Goal: Find specific page/section: Find specific page/section

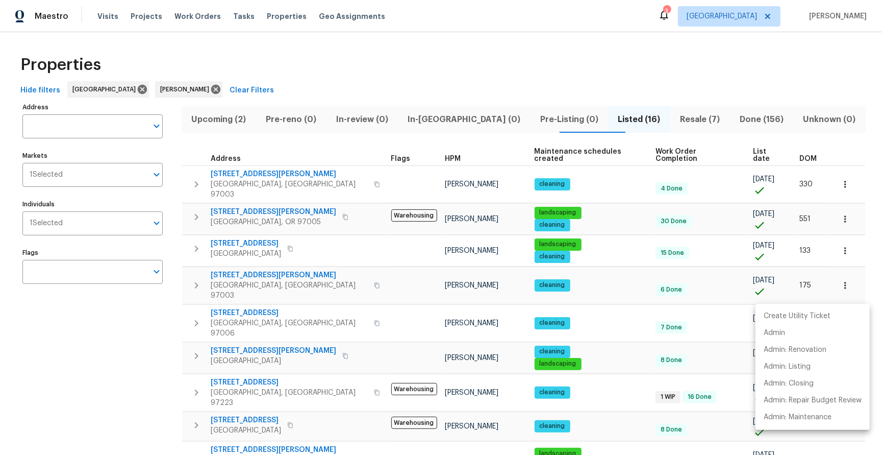
scroll to position [152, 0]
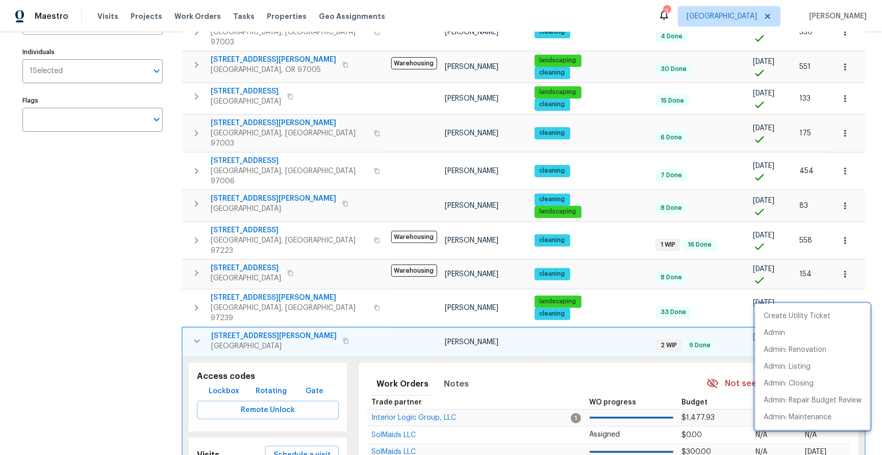
click at [136, 260] on div at bounding box center [441, 227] width 882 height 455
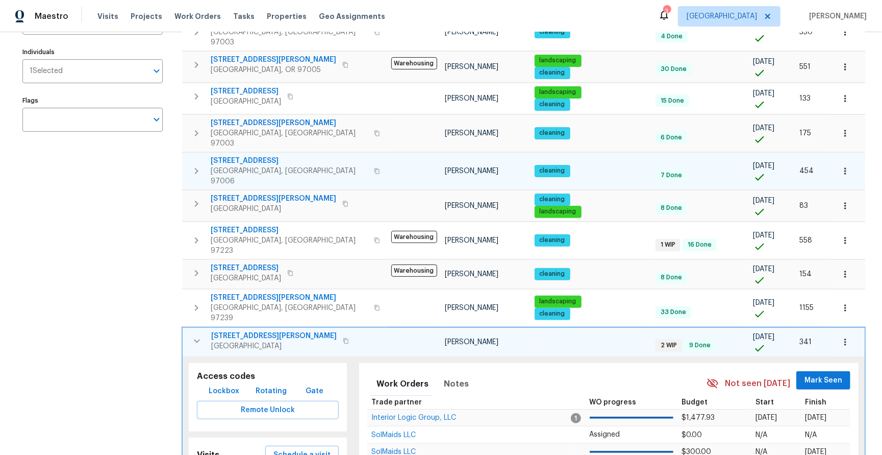
scroll to position [0, 0]
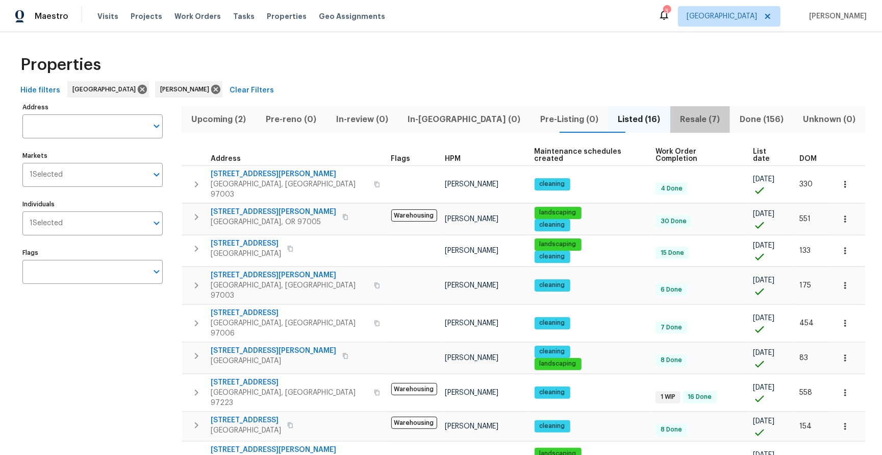
click at [677, 119] on span "Resale (7)" at bounding box center [700, 119] width 47 height 14
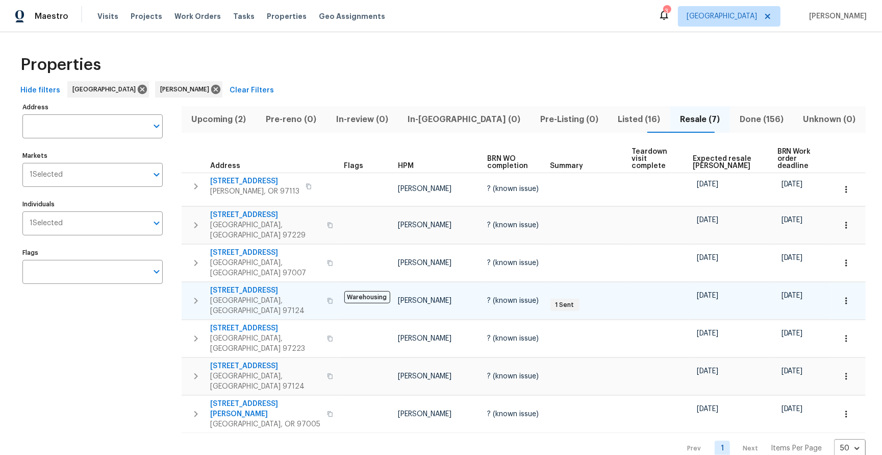
click at [195, 294] on icon "button" at bounding box center [196, 300] width 12 height 12
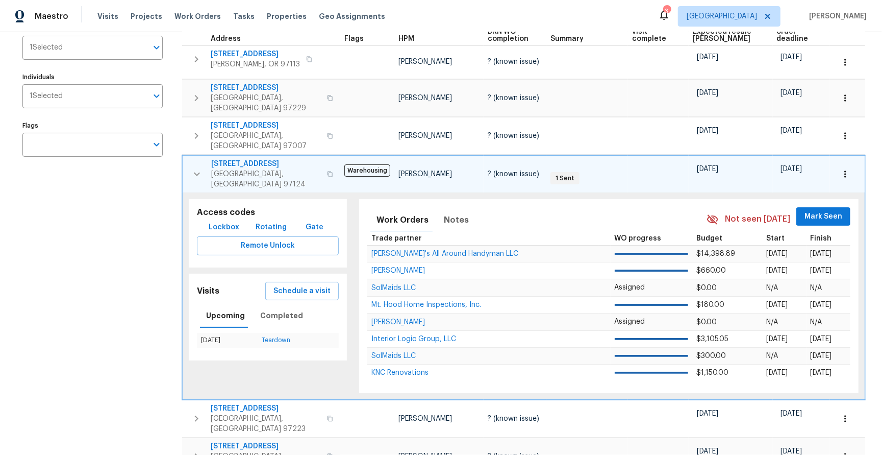
scroll to position [149, 0]
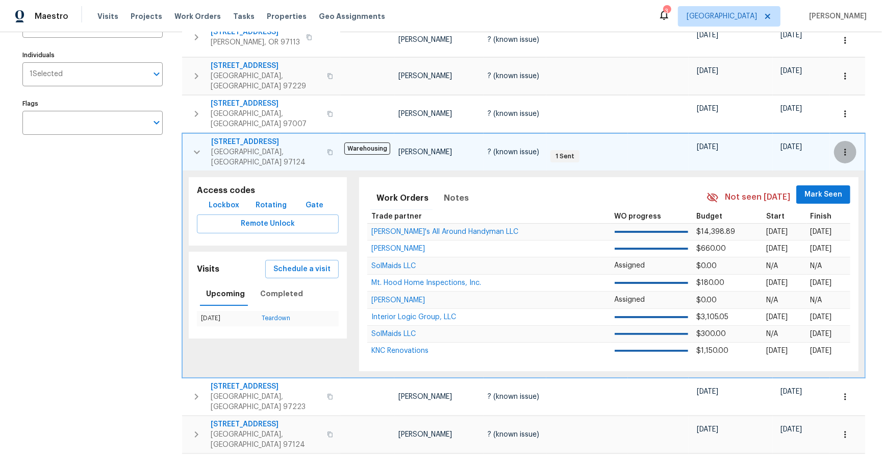
click at [846, 147] on icon "button" at bounding box center [846, 152] width 10 height 10
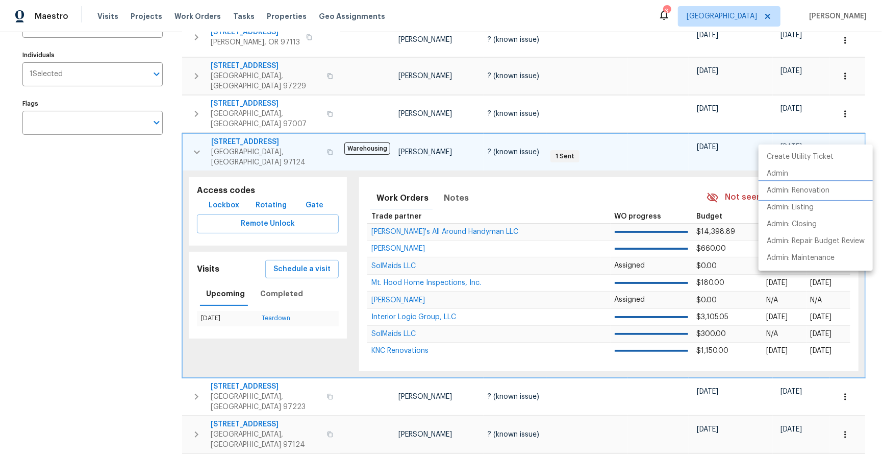
click at [796, 188] on p "Admin: Renovation" at bounding box center [798, 190] width 63 height 11
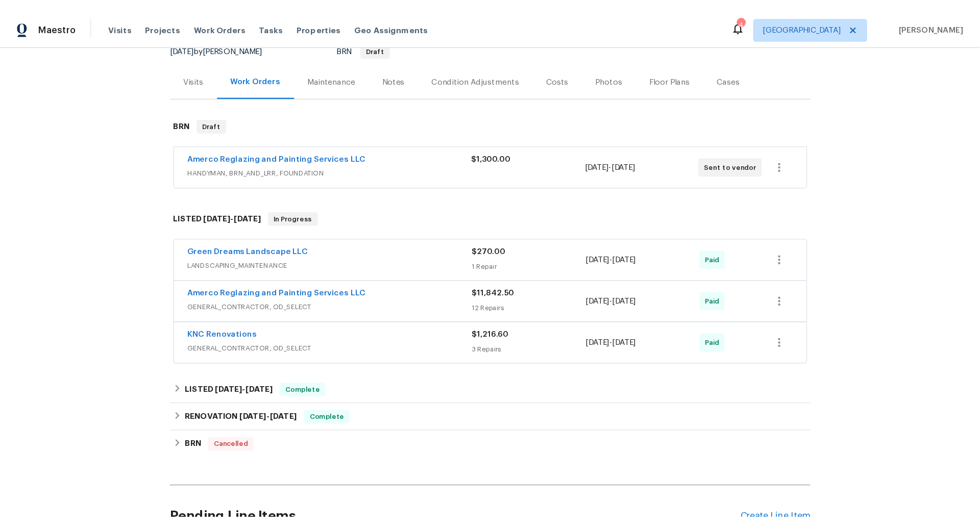
scroll to position [111, 0]
